Goal: Transaction & Acquisition: Purchase product/service

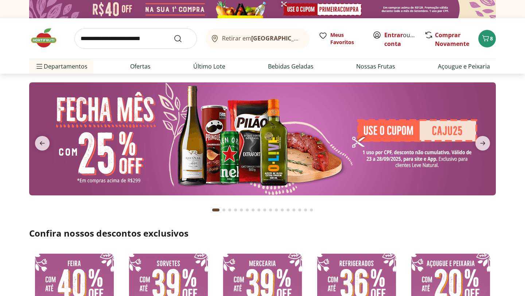
click at [267, 132] on img at bounding box center [262, 138] width 466 height 113
click at [207, 65] on link "Último Lote" at bounding box center [209, 66] width 32 height 9
click at [142, 68] on link "Ofertas" at bounding box center [140, 66] width 20 height 9
click at [460, 66] on link "Açougue e Peixaria" at bounding box center [464, 66] width 52 height 9
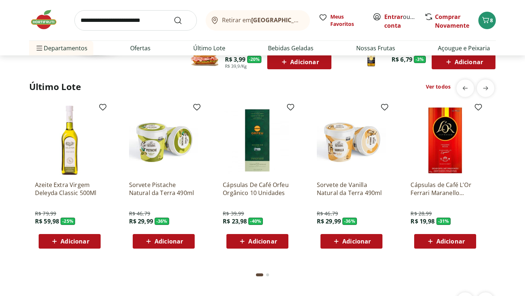
scroll to position [537, 0]
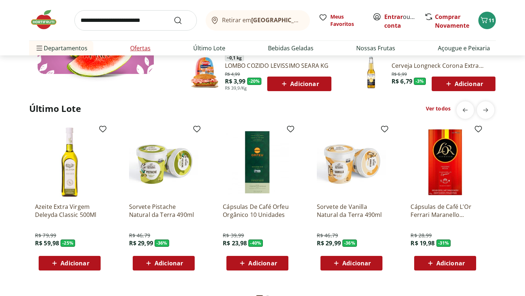
click at [142, 49] on link "Ofertas" at bounding box center [140, 48] width 20 height 9
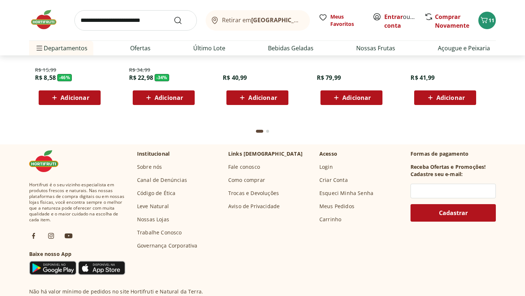
scroll to position [2297, 0]
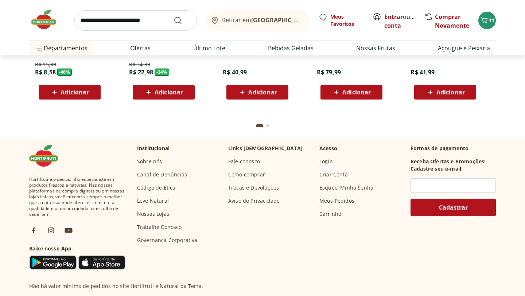
click at [268, 126] on div "Go to page 2 from fs-carousel" at bounding box center [267, 125] width 3 height 3
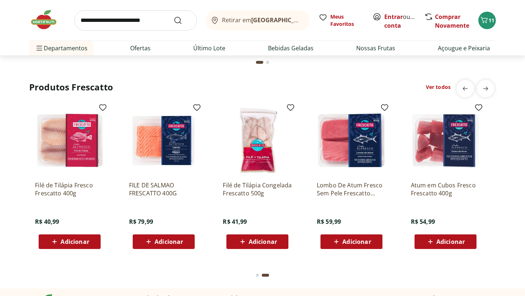
scroll to position [2129, 0]
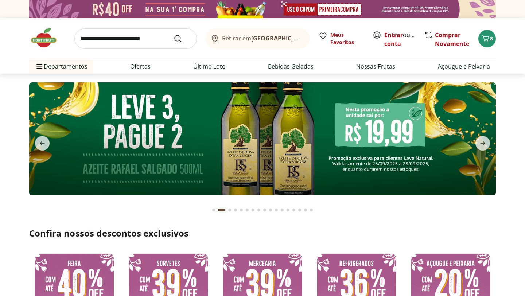
click at [318, 151] on img at bounding box center [262, 138] width 466 height 113
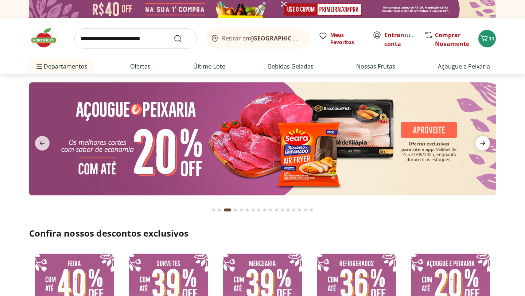
click at [483, 145] on icon "next" at bounding box center [482, 143] width 5 height 4
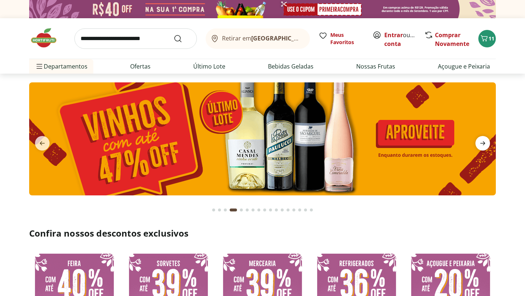
click at [483, 145] on icon "next" at bounding box center [482, 143] width 5 height 4
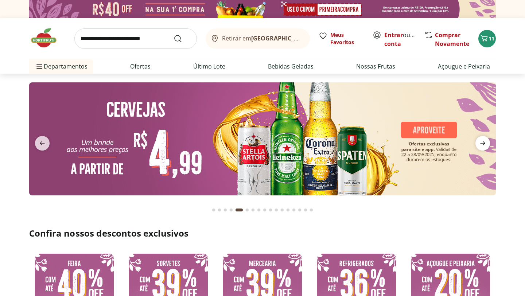
click at [483, 145] on icon "next" at bounding box center [482, 143] width 5 height 4
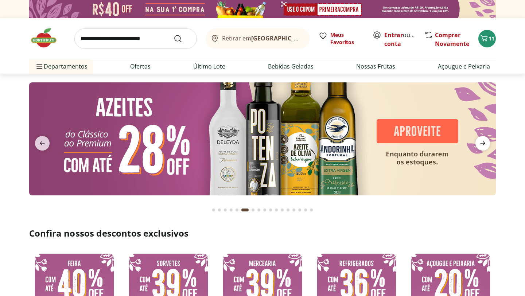
click at [483, 145] on icon "next" at bounding box center [482, 143] width 5 height 4
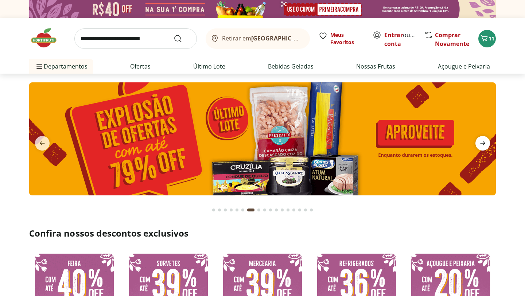
click at [483, 145] on icon "next" at bounding box center [482, 143] width 5 height 4
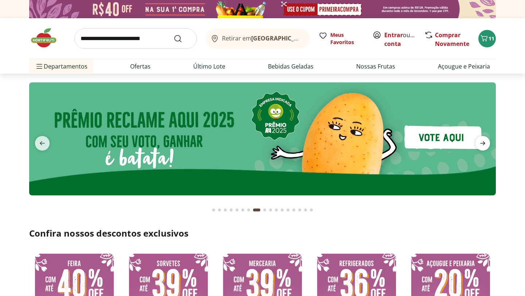
click at [483, 145] on icon "next" at bounding box center [482, 143] width 5 height 4
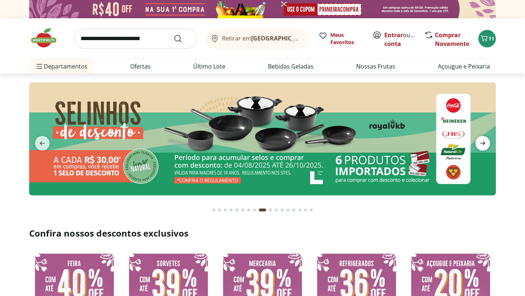
click at [483, 145] on icon "next" at bounding box center [482, 143] width 5 height 4
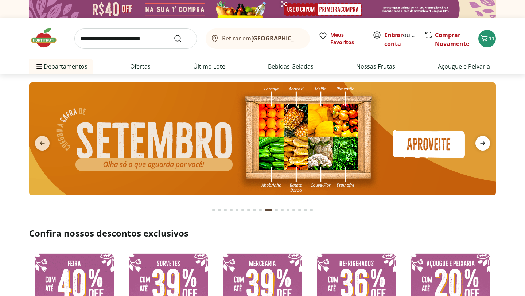
click at [483, 145] on icon "next" at bounding box center [482, 143] width 5 height 4
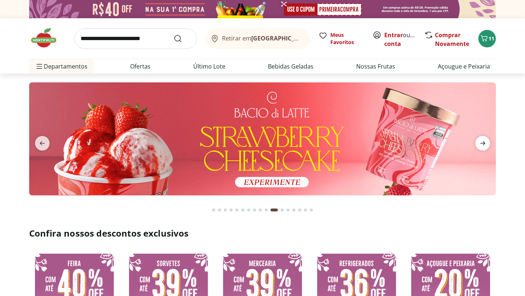
click at [485, 144] on icon "next" at bounding box center [482, 143] width 9 height 9
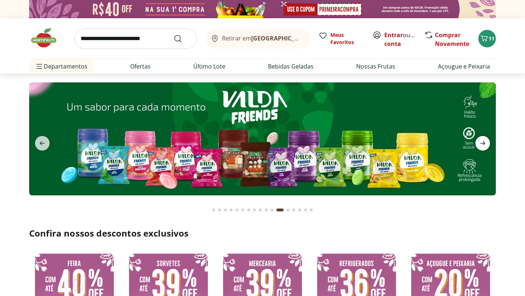
click at [485, 144] on icon "next" at bounding box center [482, 143] width 9 height 9
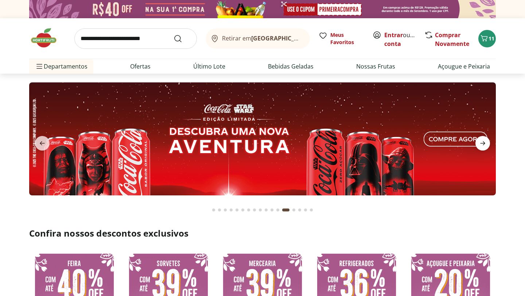
click at [485, 144] on icon "next" at bounding box center [482, 143] width 9 height 9
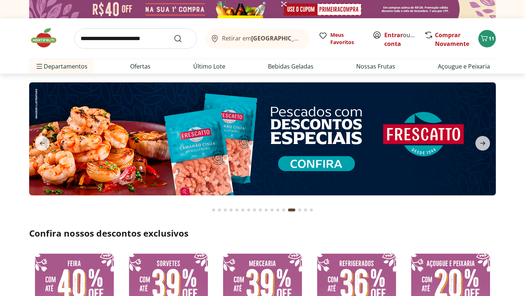
click at [331, 139] on img at bounding box center [262, 138] width 466 height 113
click at [481, 145] on icon "next" at bounding box center [482, 143] width 9 height 9
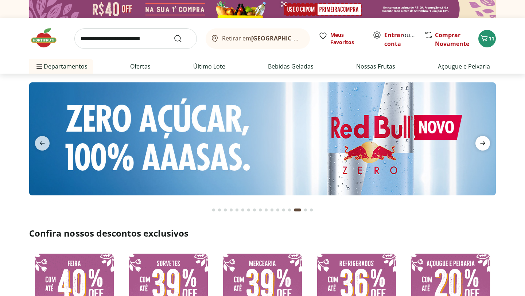
click at [481, 145] on icon "next" at bounding box center [482, 143] width 9 height 9
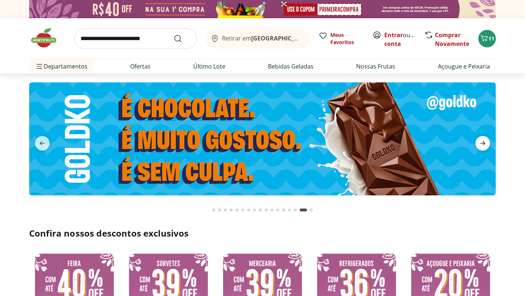
click at [481, 145] on icon "next" at bounding box center [482, 143] width 9 height 9
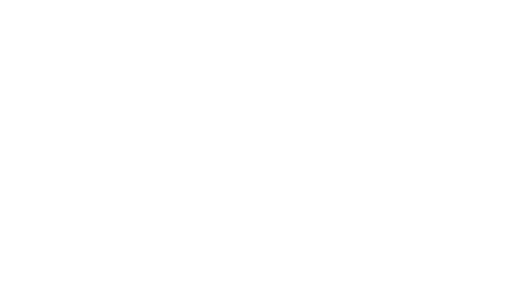
select select "**********"
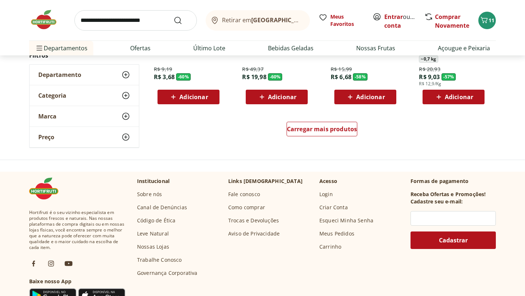
scroll to position [488, 0]
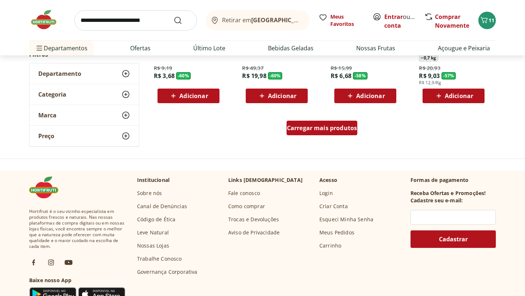
click at [335, 128] on span "Carregar mais produtos" at bounding box center [322, 128] width 70 height 6
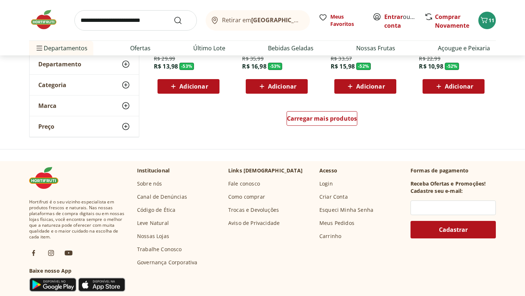
scroll to position [973, 0]
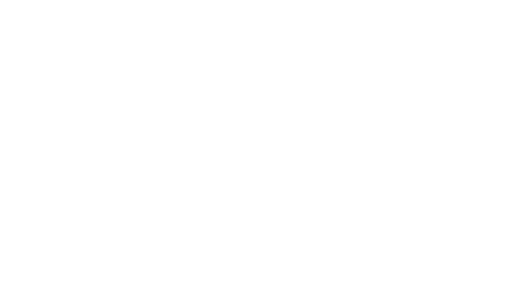
select select "**********"
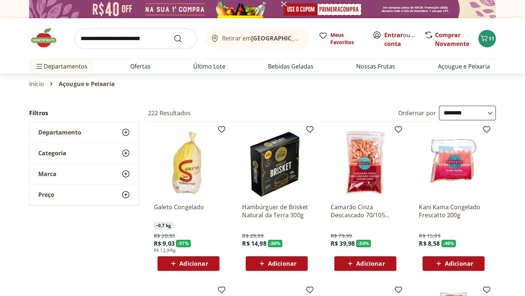
click at [135, 46] on input "search" at bounding box center [135, 38] width 122 height 20
type input "*********"
click at [173, 34] on button "Submit Search" at bounding box center [181, 38] width 17 height 9
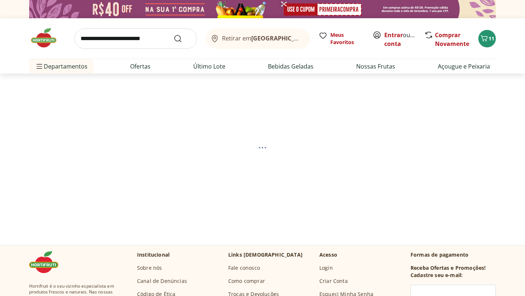
select select "**********"
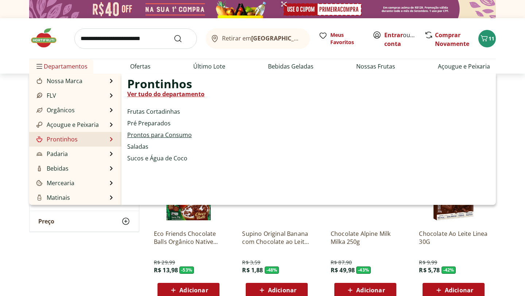
click at [145, 138] on link "Prontos para Consumo" at bounding box center [159, 134] width 64 height 9
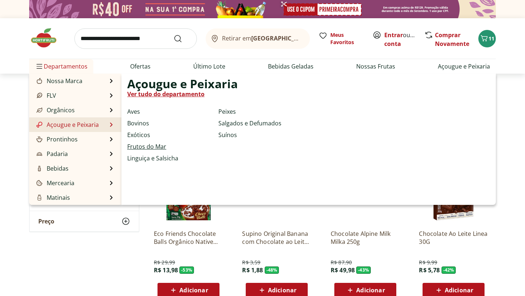
click at [143, 148] on link "Frutos do Mar" at bounding box center [146, 146] width 39 height 9
click at [229, 111] on link "Peixes" at bounding box center [226, 111] width 17 height 9
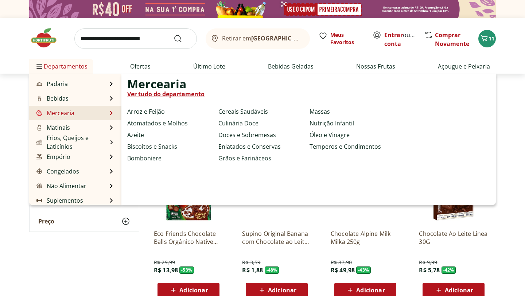
scroll to position [73, 0]
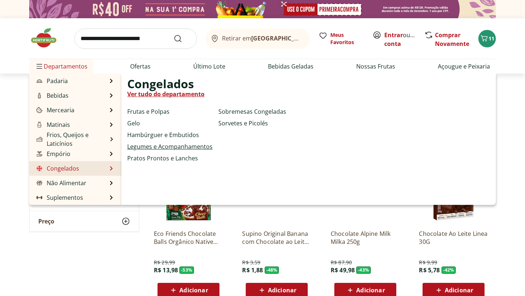
click at [152, 147] on link "Legumes e Acompanhamentos" at bounding box center [169, 146] width 85 height 9
click at [237, 124] on link "Sorvetes e Picolés" at bounding box center [243, 123] width 50 height 9
click at [235, 112] on link "Sobremesas Congeladas" at bounding box center [252, 111] width 68 height 9
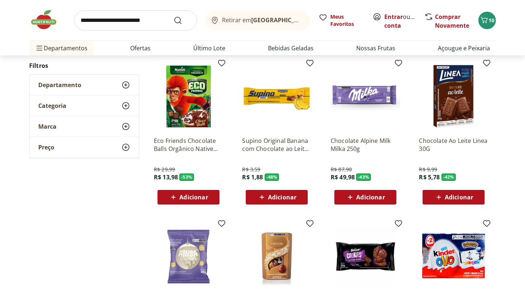
scroll to position [0, 0]
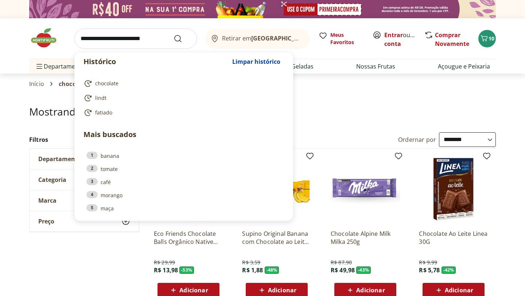
click at [138, 38] on input "search" at bounding box center [135, 38] width 122 height 20
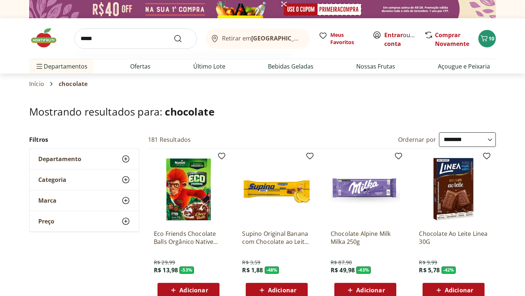
type input "*****"
click at [173, 34] on button "Submit Search" at bounding box center [181, 38] width 17 height 9
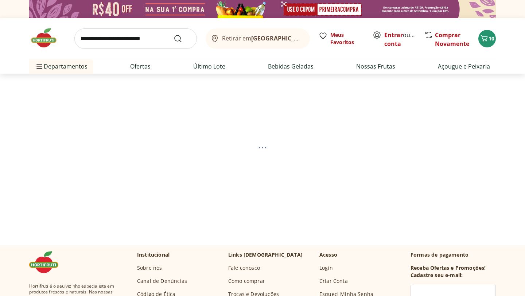
select select "**********"
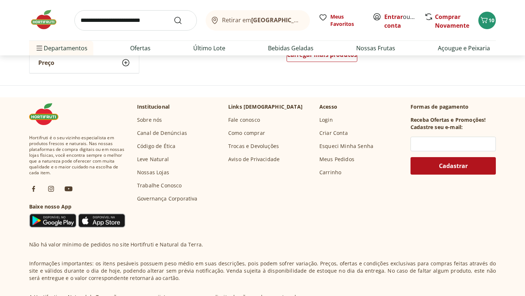
scroll to position [589, 0]
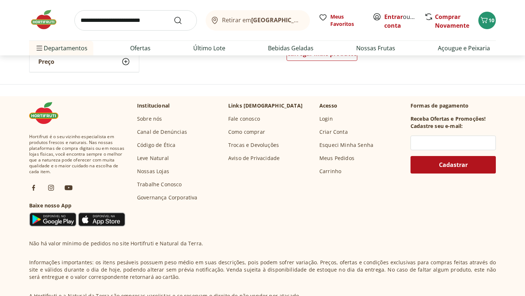
click at [113, 19] on input "search" at bounding box center [135, 20] width 122 height 20
type input "******"
click at [173, 16] on button "Submit Search" at bounding box center [181, 20] width 17 height 9
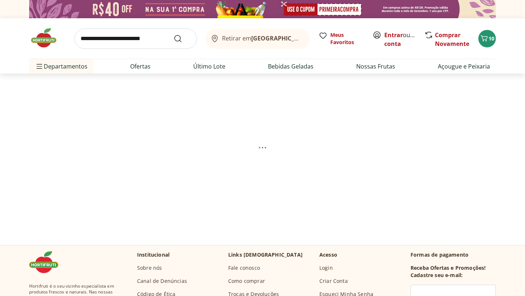
select select "**********"
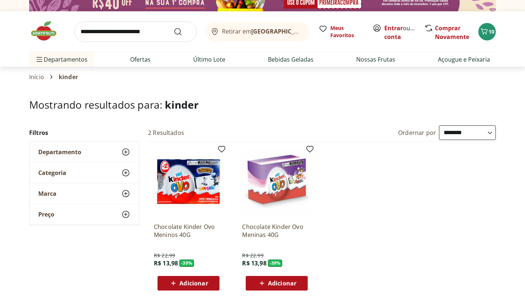
scroll to position [9, 0]
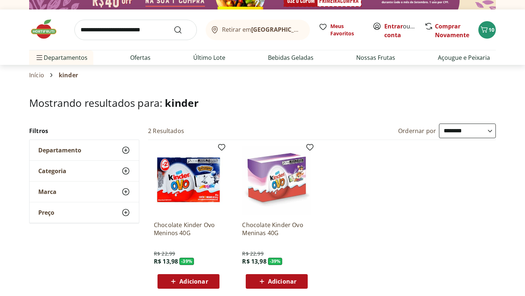
click at [205, 284] on span "Adicionar" at bounding box center [193, 281] width 28 height 6
click at [484, 31] on icon "Carrinho" at bounding box center [484, 29] width 9 height 9
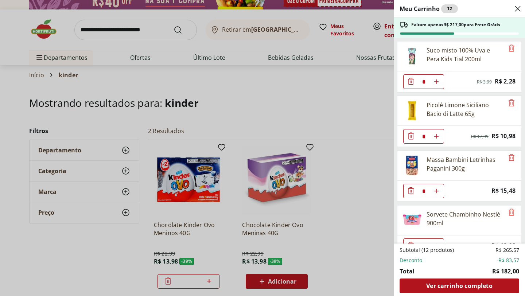
scroll to position [344, 0]
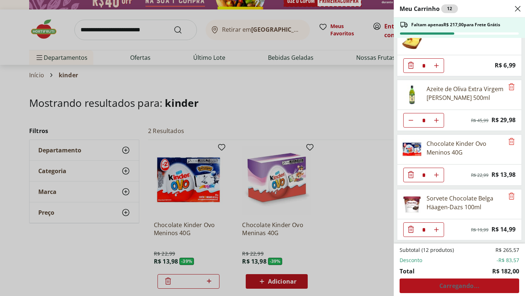
click at [321, 70] on div "Meu Carrinho 12 Faltam apenas R$ 217,00 para Frete Grátis Suco misto 100% Uva e…" at bounding box center [262, 148] width 525 height 296
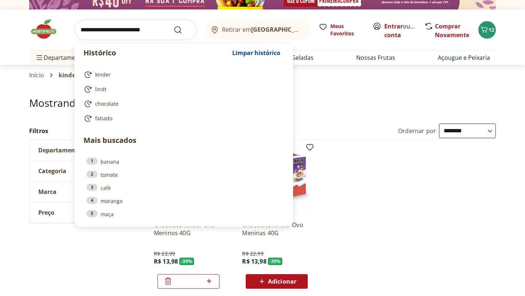
click at [157, 31] on input "search" at bounding box center [135, 30] width 122 height 20
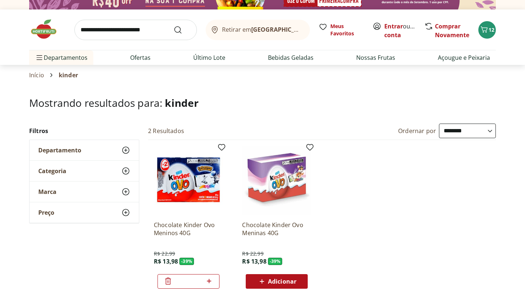
click at [524, 31] on header "Retirar em Rio de Janeiro/RJ Entrar ou Criar conta 12 Retirar em Rio de Janeiro…" at bounding box center [262, 36] width 525 height 55
click at [485, 34] on span "Carrinho" at bounding box center [484, 29] width 9 height 9
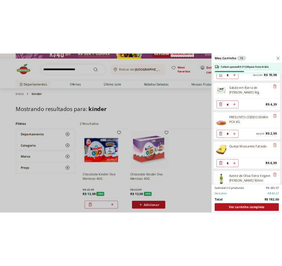
scroll to position [249, 0]
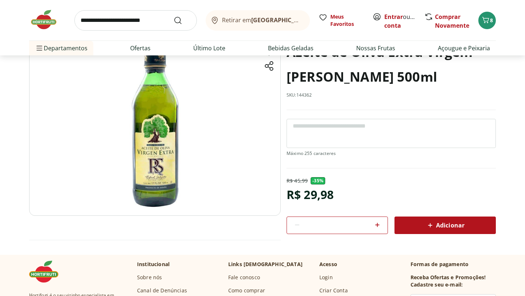
scroll to position [55, 0]
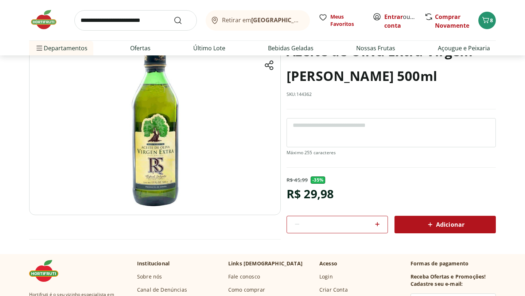
click at [379, 224] on icon at bounding box center [377, 224] width 9 height 9
type input "*"
click at [441, 223] on span "Adicionar" at bounding box center [445, 224] width 39 height 9
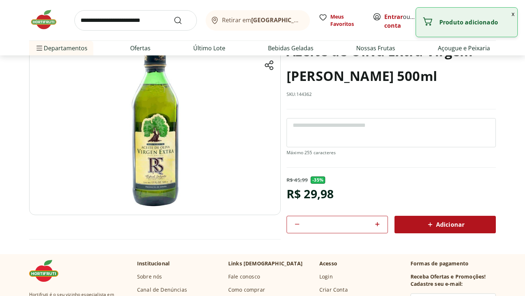
click at [514, 14] on button "x" at bounding box center [512, 14] width 9 height 12
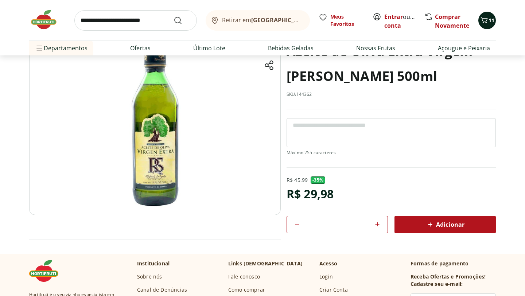
click at [488, 20] on icon "Carrinho" at bounding box center [484, 20] width 9 height 9
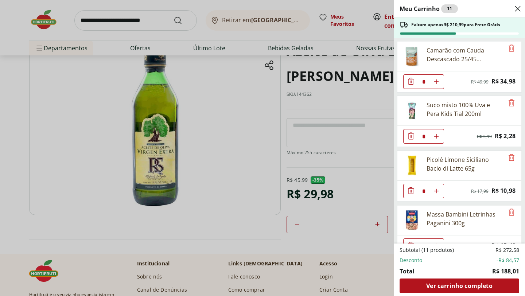
scroll to position [289, 0]
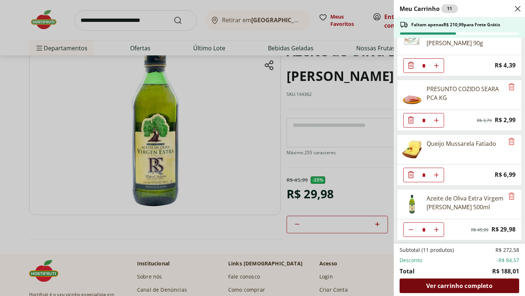
click at [457, 290] on div "Ver carrinho completo" at bounding box center [459, 285] width 120 height 15
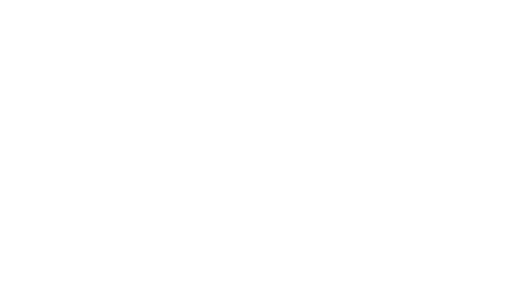
select select "**********"
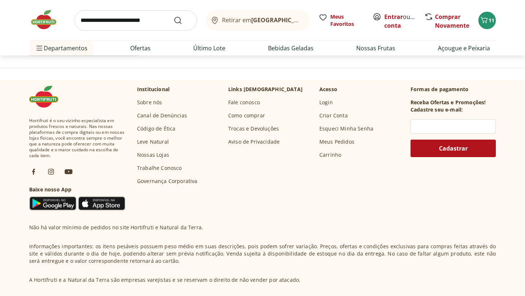
scroll to position [446, 0]
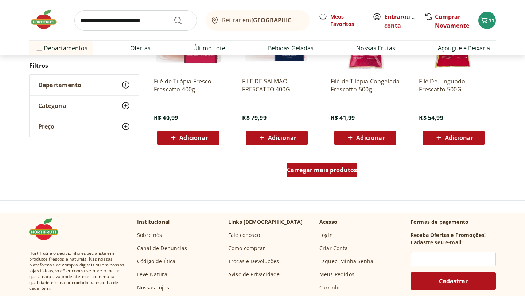
click at [317, 172] on span "Carregar mais produtos" at bounding box center [322, 170] width 70 height 6
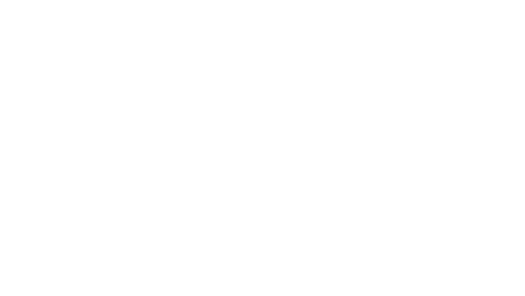
select select "**********"
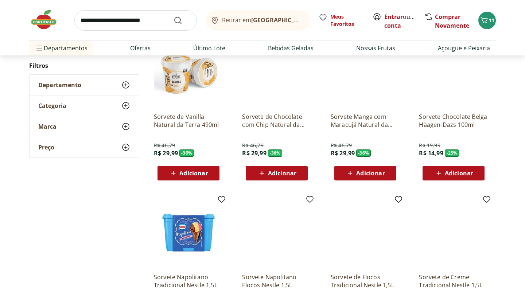
scroll to position [253, 0]
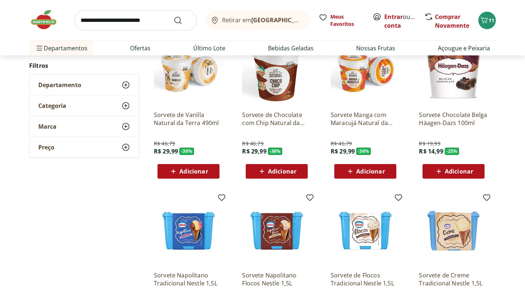
click at [348, 87] on img at bounding box center [364, 70] width 69 height 69
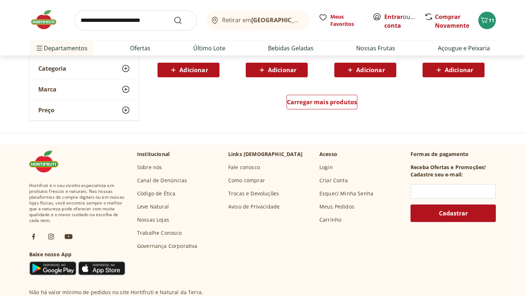
scroll to position [498, 0]
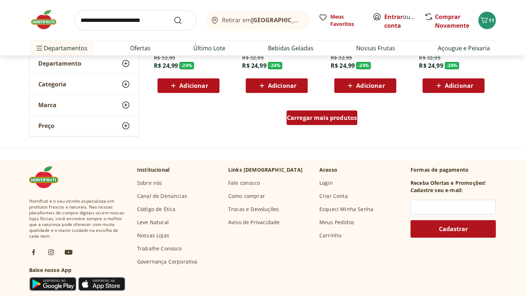
click at [312, 117] on span "Carregar mais produtos" at bounding box center [322, 118] width 70 height 6
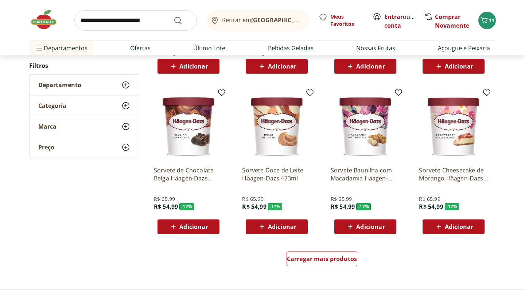
scroll to position [833, 0]
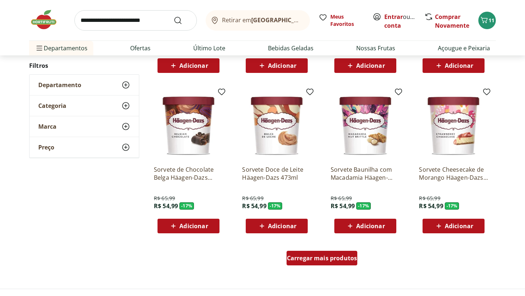
click at [316, 259] on span "Carregar mais produtos" at bounding box center [322, 258] width 70 height 6
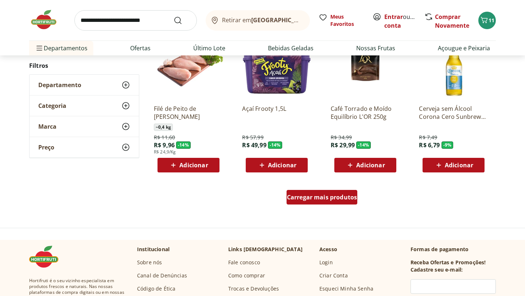
scroll to position [1370, 0]
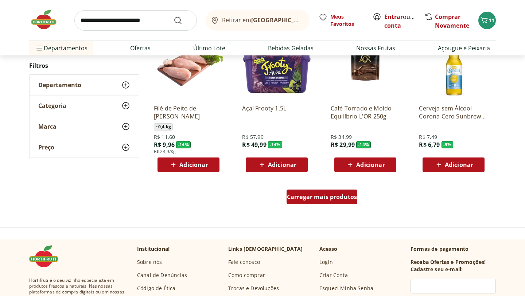
click at [311, 205] on link "Carregar mais produtos" at bounding box center [321, 197] width 71 height 17
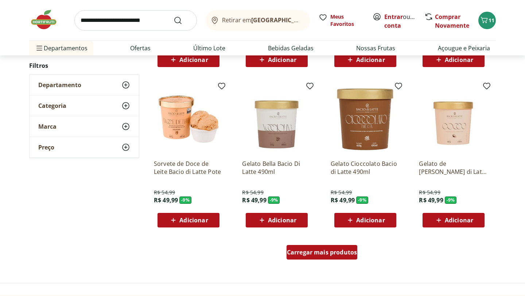
scroll to position [1849, 0]
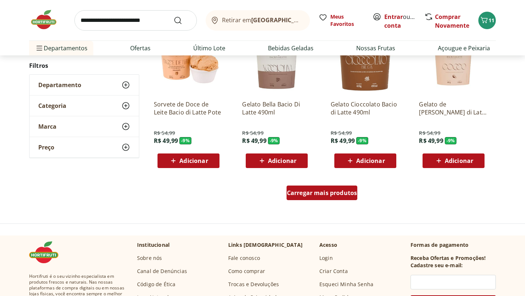
click at [310, 195] on span "Carregar mais produtos" at bounding box center [322, 193] width 70 height 6
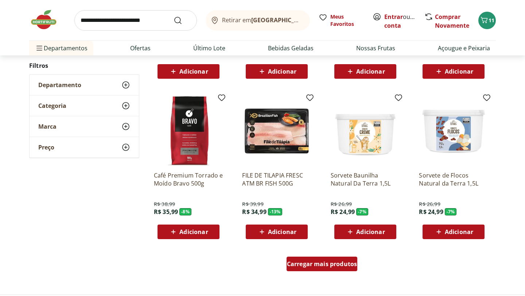
scroll to position [2254, 0]
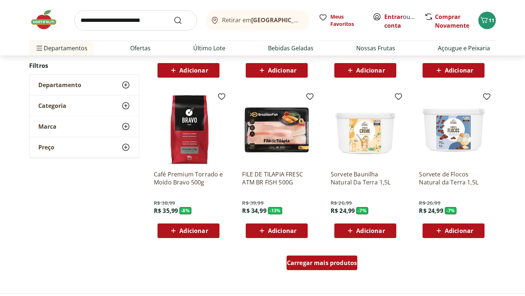
click at [326, 266] on span "Carregar mais produtos" at bounding box center [322, 263] width 70 height 6
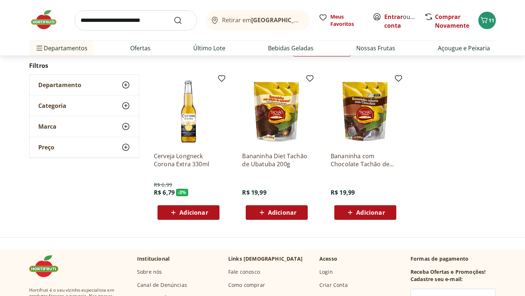
scroll to position [90, 0]
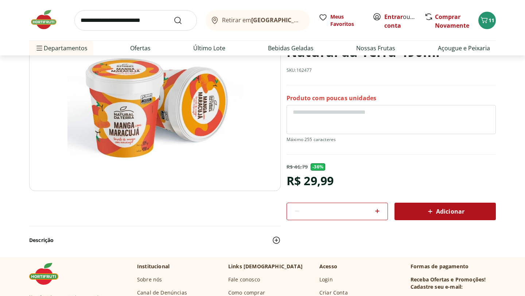
scroll to position [31, 0]
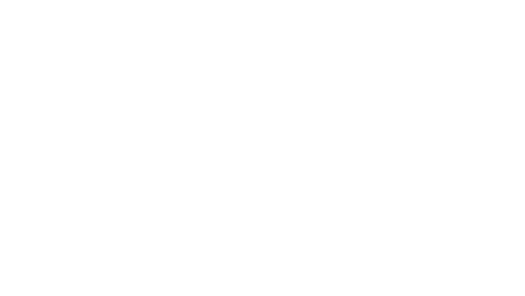
select select "**********"
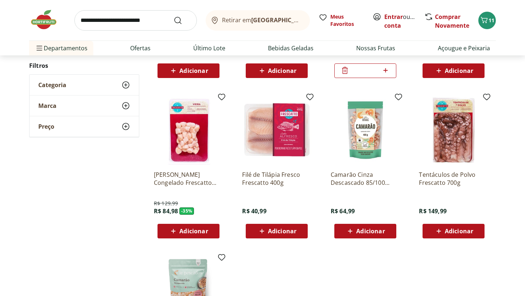
scroll to position [193, 0]
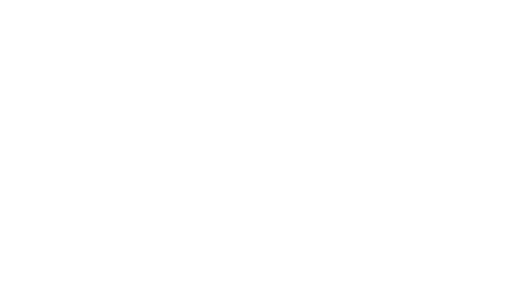
select select "**********"
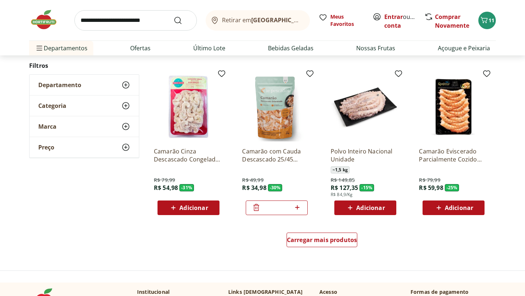
scroll to position [386, 0]
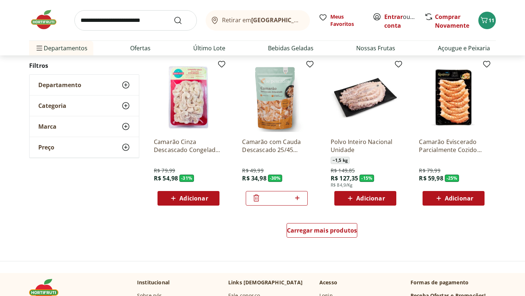
click at [256, 200] on icon at bounding box center [256, 197] width 9 height 9
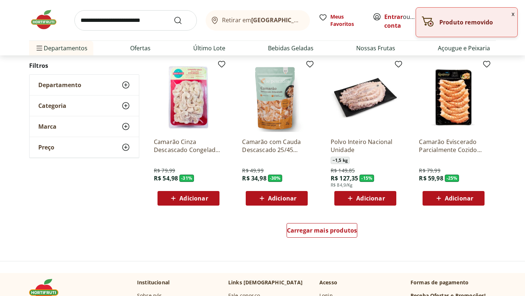
click at [512, 13] on button "x" at bounding box center [512, 14] width 9 height 12
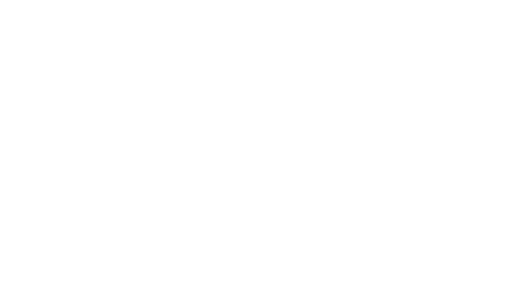
select select "**********"
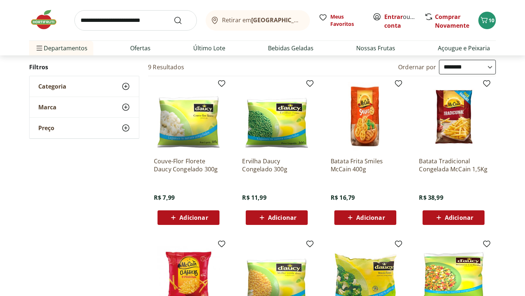
scroll to position [58, 0]
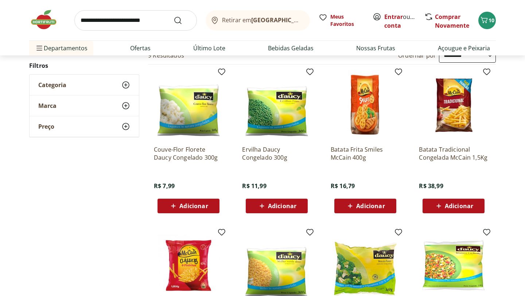
click at [368, 101] on img at bounding box center [364, 104] width 69 height 69
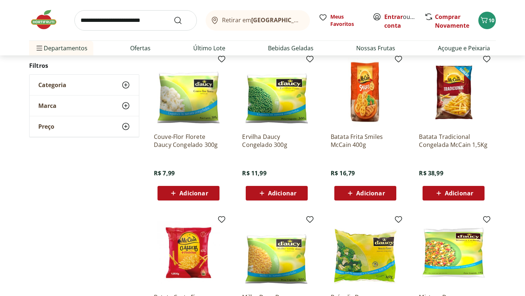
scroll to position [70, 0]
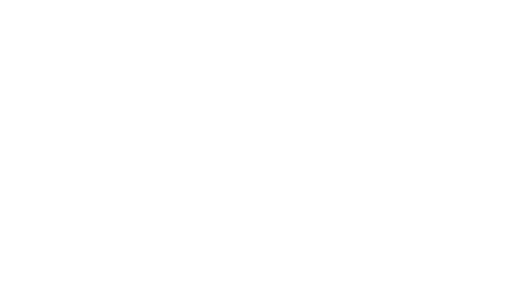
select select "**********"
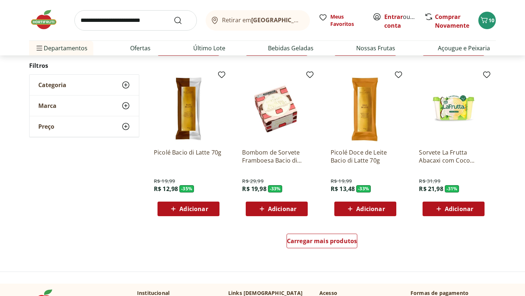
scroll to position [386, 0]
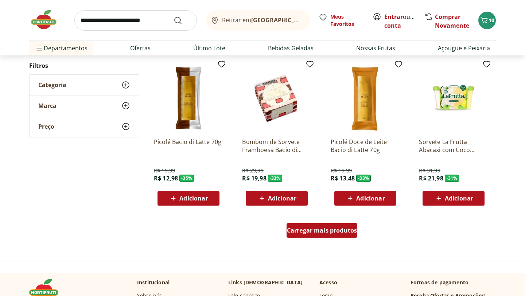
click at [340, 227] on span "Carregar mais produtos" at bounding box center [322, 230] width 70 height 6
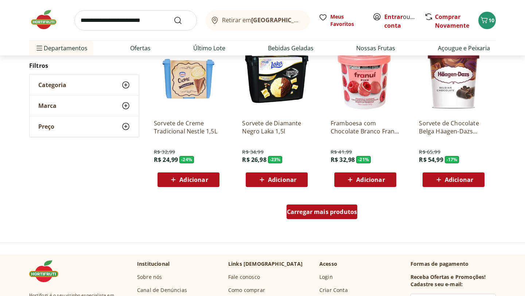
scroll to position [880, 0]
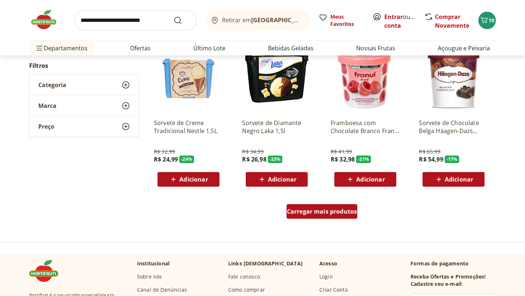
click at [337, 214] on span "Carregar mais produtos" at bounding box center [322, 211] width 70 height 6
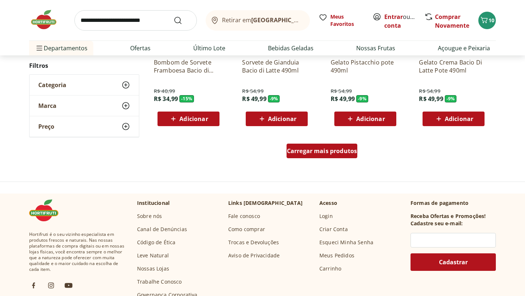
scroll to position [1429, 0]
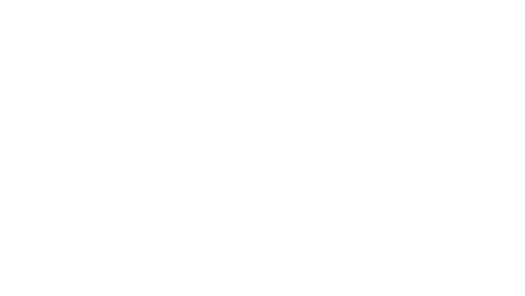
select select "**********"
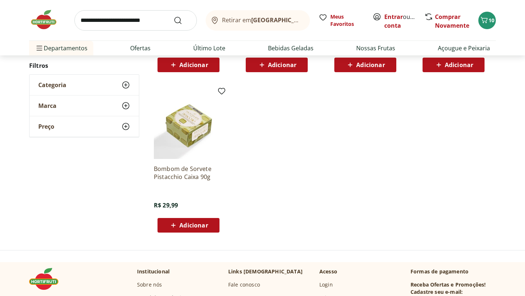
scroll to position [220, 0]
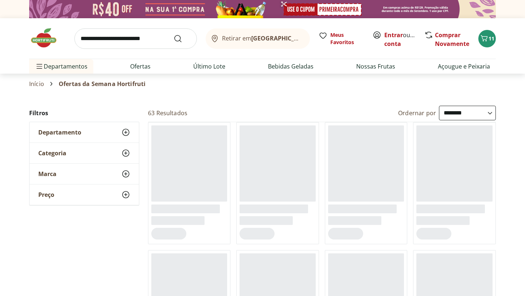
select select "**********"
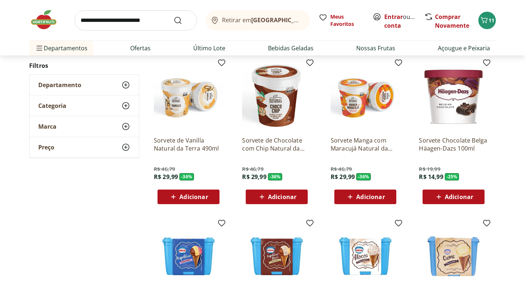
scroll to position [228, 0]
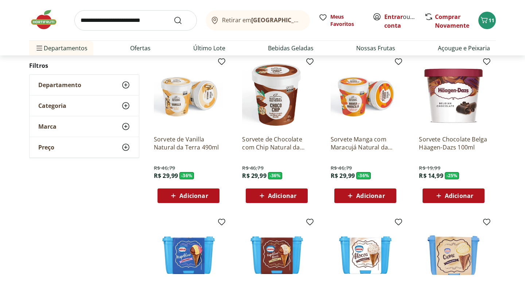
click at [461, 199] on span "Adicionar" at bounding box center [459, 196] width 28 height 6
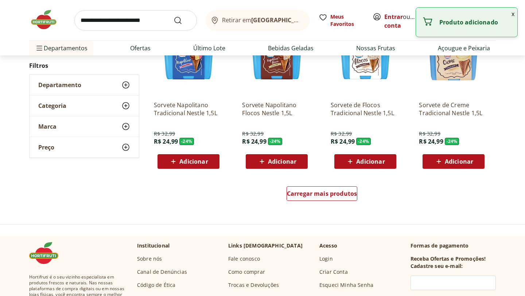
scroll to position [427, 0]
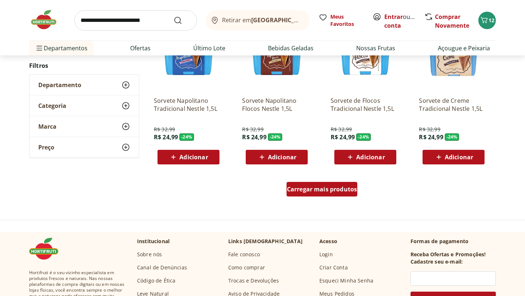
click at [352, 190] on span "Carregar mais produtos" at bounding box center [322, 189] width 70 height 6
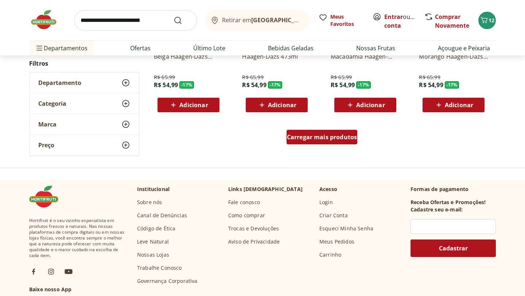
scroll to position [1007, 0]
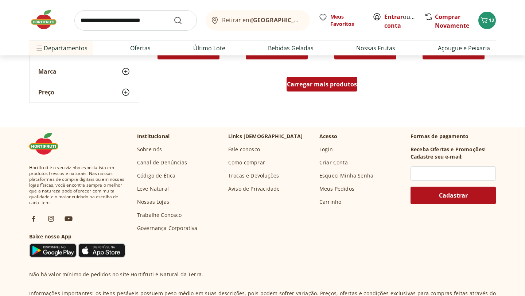
click at [322, 80] on div "Carregar mais produtos" at bounding box center [321, 84] width 71 height 15
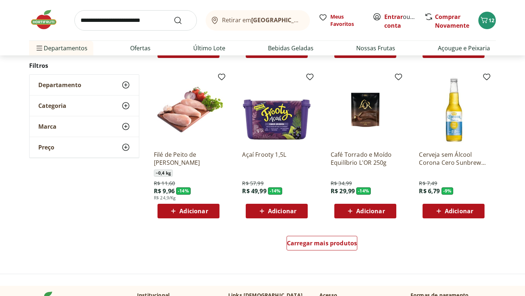
scroll to position [1324, 0]
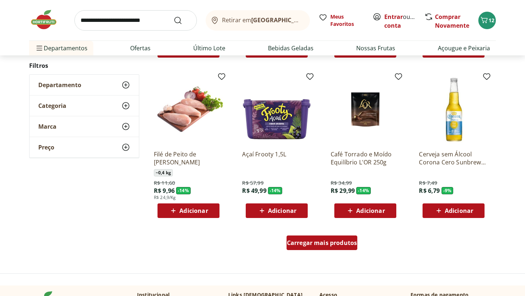
click at [332, 246] on span "Carregar mais produtos" at bounding box center [322, 243] width 70 height 6
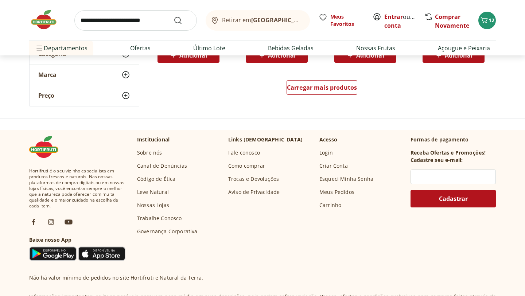
scroll to position [1956, 0]
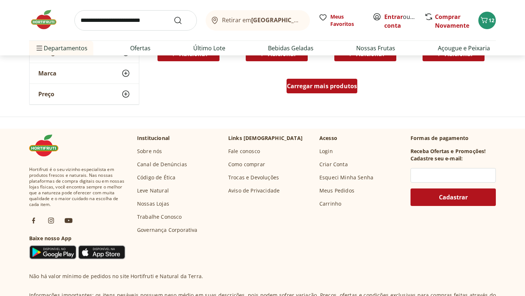
click at [324, 90] on div "Carregar mais produtos" at bounding box center [321, 86] width 71 height 15
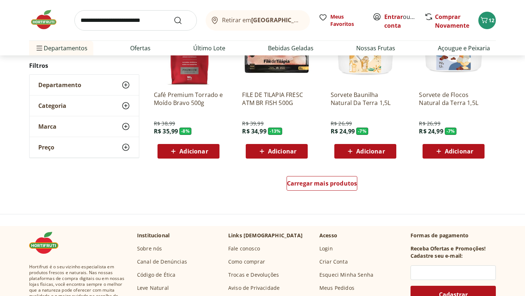
scroll to position [2334, 0]
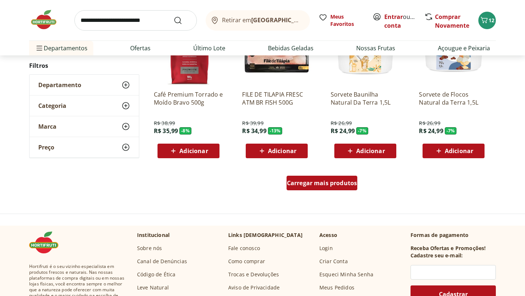
click at [338, 178] on div "Carregar mais produtos" at bounding box center [321, 183] width 71 height 15
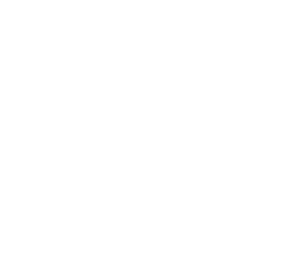
select select "**********"
